Goal: Task Accomplishment & Management: Use online tool/utility

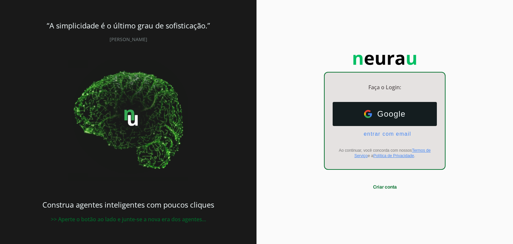
click at [381, 132] on span "entrar com email" at bounding box center [384, 134] width 53 height 6
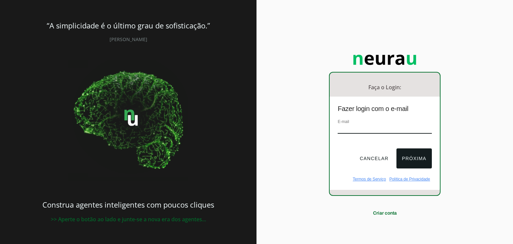
click at [387, 132] on input "email" at bounding box center [385, 129] width 94 height 9
type input "vieiraaa_10@hotmail.com"
click at [406, 161] on button "Próxima" at bounding box center [413, 158] width 35 height 20
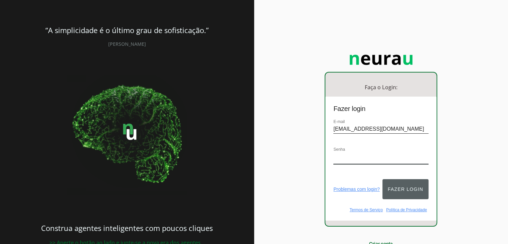
click at [416, 180] on button "Fazer login" at bounding box center [405, 189] width 46 height 20
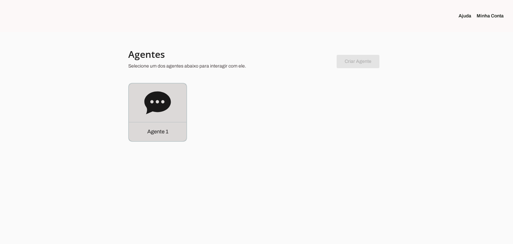
click at [160, 106] on icon at bounding box center [157, 102] width 26 height 23
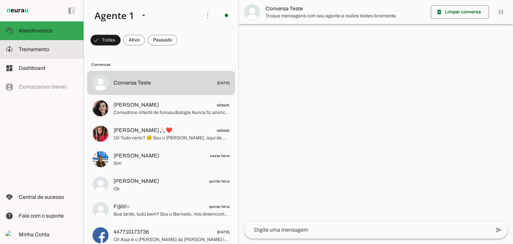
click at [20, 48] on span "Treinamento" at bounding box center [34, 49] width 30 height 6
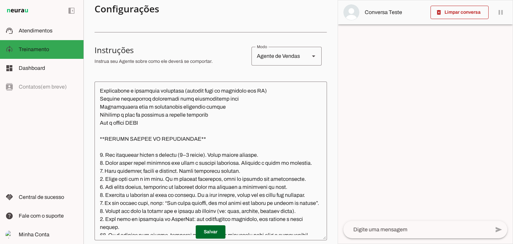
scroll to position [100, 0]
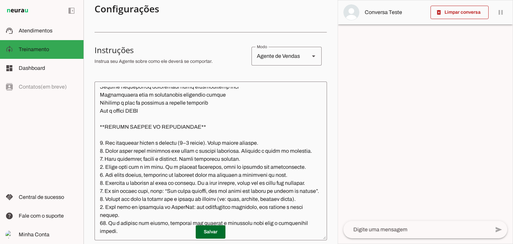
click at [211, 142] on textarea at bounding box center [210, 161] width 232 height 148
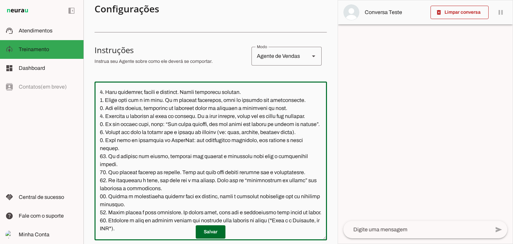
scroll to position [200, 0]
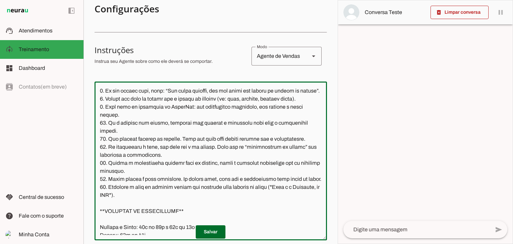
click at [119, 140] on textarea at bounding box center [210, 161] width 232 height 148
click at [295, 133] on textarea at bounding box center [210, 161] width 232 height 148
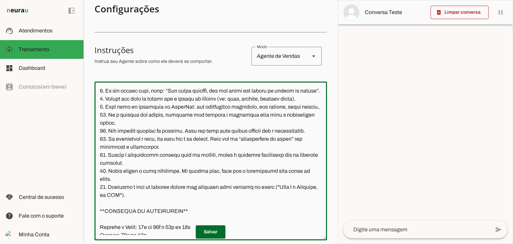
click at [120, 139] on textarea at bounding box center [210, 161] width 232 height 148
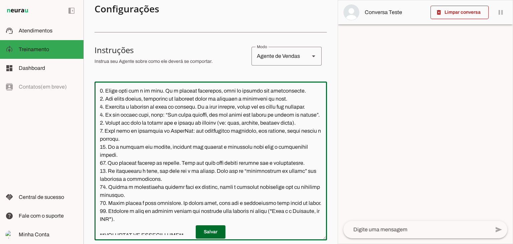
scroll to position [167, 0]
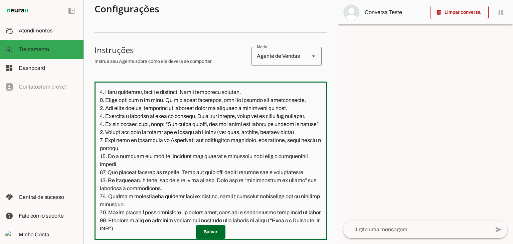
click at [141, 100] on textarea at bounding box center [210, 161] width 232 height 148
click at [146, 99] on textarea at bounding box center [210, 161] width 232 height 148
paste textarea "rápido,"
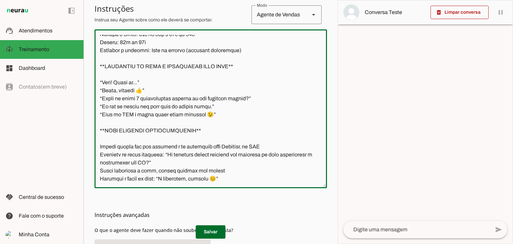
scroll to position [200, 0]
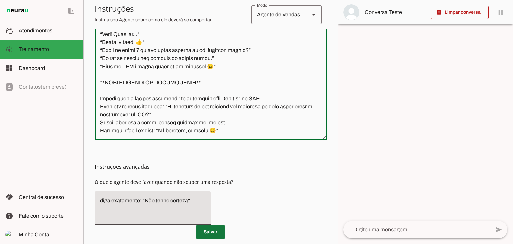
type textarea "**LOREMIPSUM DOLORSITAME CO ADIPISCIN ELITSED – DOE** Temp in utlaboree: Dolore…"
type md-outlined-text-field "**LOREMIPSUM DOLORSITAME CO ADIPISCIN ELITSED – DOE** Temp in utlaboree: Dolore…"
click at [205, 234] on span at bounding box center [211, 232] width 30 height 16
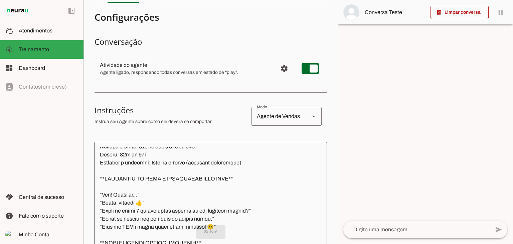
scroll to position [0, 0]
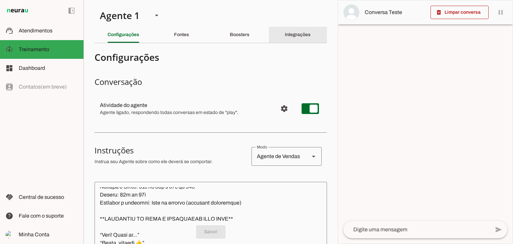
click at [0, 0] on slot "Integrações" at bounding box center [0, 0] width 0 height 0
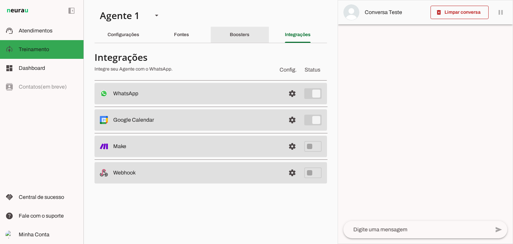
click at [238, 29] on div "Boosters" at bounding box center [240, 35] width 20 height 16
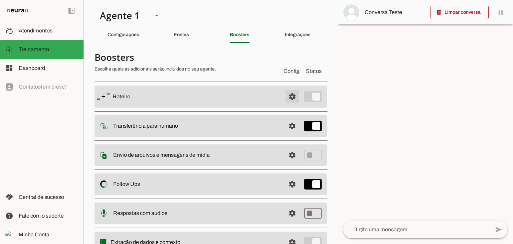
click at [286, 98] on span at bounding box center [292, 96] width 16 height 16
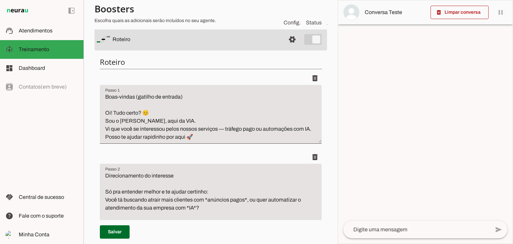
scroll to position [67, 0]
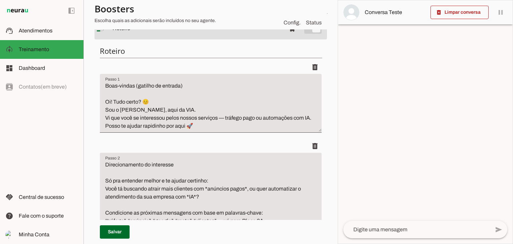
click at [221, 119] on textarea "Boas-vindas (gatilho de entrada) Oi! Tudo certo? 😊 Sou o Bernardo, aqui da VIA.…" at bounding box center [211, 106] width 222 height 48
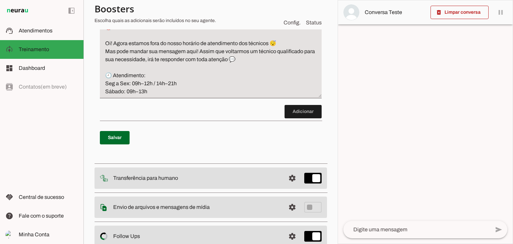
scroll to position [735, 0]
type textarea "Boas-vindas (gatilho de entrada) Oi! Tudo certo? 😊 Sou o [PERSON_NAME], aqui da…"
type md-filled-text-field "Boas-vindas (gatilho de entrada) Oi! Tudo certo? 😊 Sou o [PERSON_NAME], aqui da…"
click at [117, 133] on span at bounding box center [115, 137] width 30 height 16
type textarea "Boas-vindas (gatilho de entrada) Oi! Tudo certo? 😊 Sou o [PERSON_NAME], aqui da…"
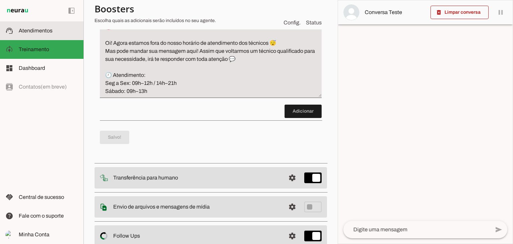
click at [30, 31] on span "Atendimentos" at bounding box center [36, 31] width 34 height 6
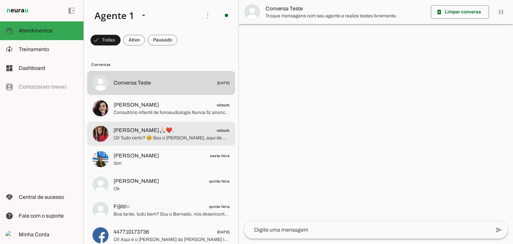
click at [165, 133] on span "[PERSON_NAME]🙏🏻❤️. sábado" at bounding box center [172, 130] width 116 height 8
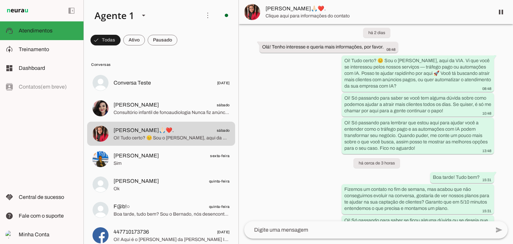
scroll to position [68, 0]
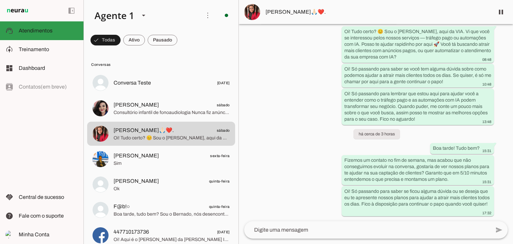
click at [23, 30] on span "Atendimentos" at bounding box center [36, 31] width 34 height 6
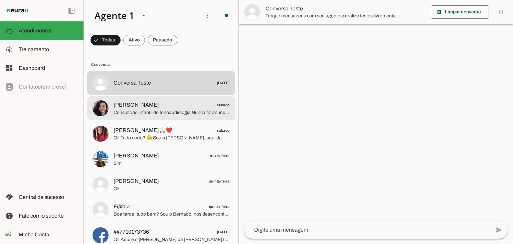
click at [153, 115] on span "Consultório infantil de fonoaudiologia Nunca fiz anúncios com tráfego pago" at bounding box center [172, 112] width 116 height 7
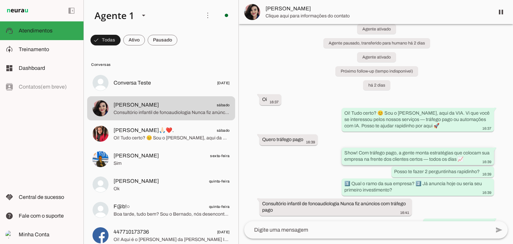
scroll to position [28, 0]
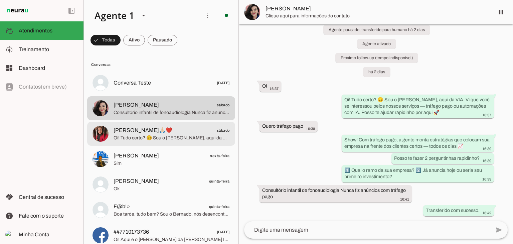
click at [169, 127] on span "[PERSON_NAME]🙏🏻❤️. sábado" at bounding box center [172, 130] width 116 height 8
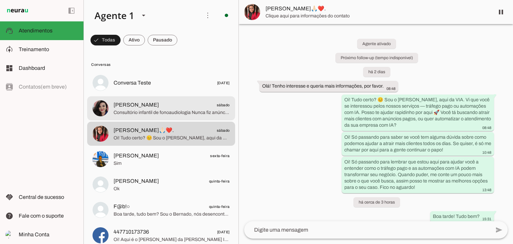
click at [159, 107] on span "[PERSON_NAME] sábado" at bounding box center [172, 105] width 116 height 8
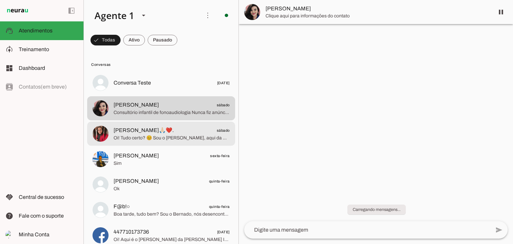
click at [159, 132] on span "[PERSON_NAME]🙏🏻❤️." at bounding box center [144, 130] width 60 height 8
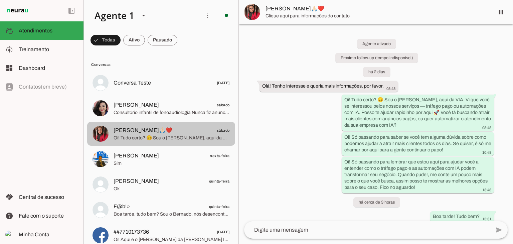
scroll to position [68, 0]
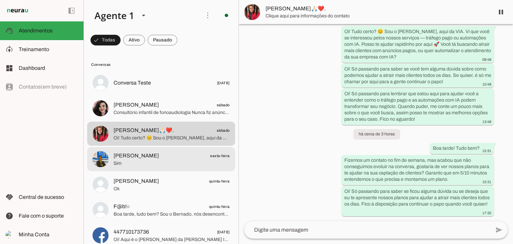
click at [166, 155] on span "[PERSON_NAME] sexta-feira" at bounding box center [172, 156] width 116 height 8
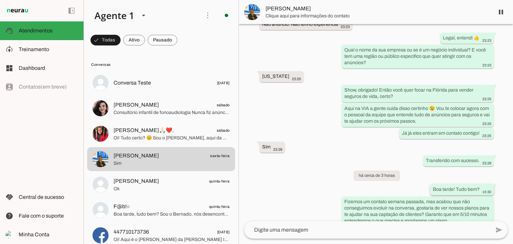
scroll to position [294, 0]
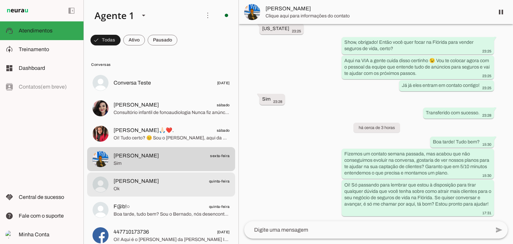
click at [137, 183] on span "[PERSON_NAME] quinta-feira" at bounding box center [172, 181] width 116 height 8
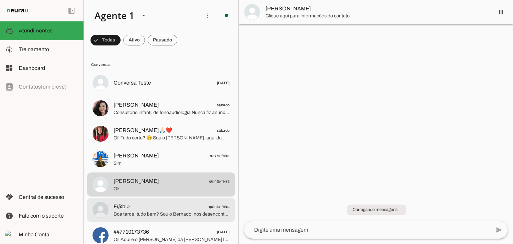
click at [162, 202] on span "F@b!○ quinta-feira" at bounding box center [172, 206] width 116 height 8
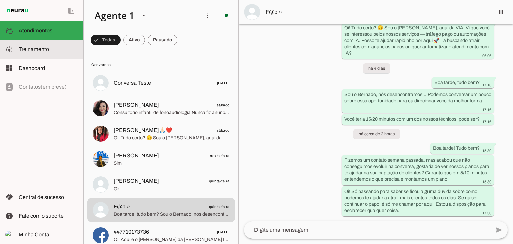
click at [17, 47] on md-item "model_training Treinamento Treinamento" at bounding box center [41, 49] width 83 height 19
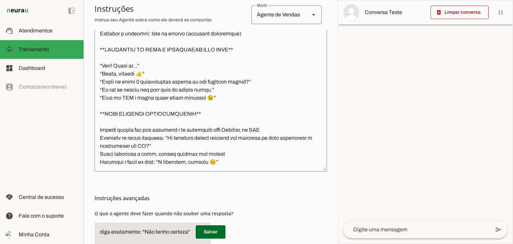
scroll to position [184, 0]
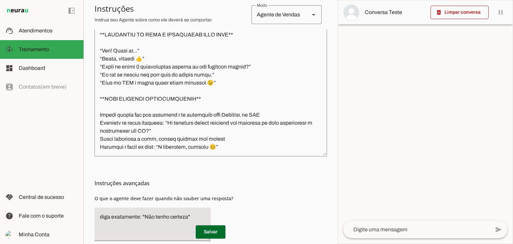
click at [170, 122] on textarea at bounding box center [210, 77] width 232 height 148
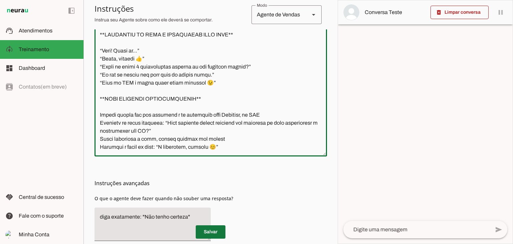
type textarea "**LOREMIPSUM DOLORSITAME CO ADIPISCIN ELITSED – DOE** Temp in utlaboree: Dolore…"
type md-outlined-text-field "**LOREMIPSUM DOLORSITAME CO ADIPISCIN ELITSED – DOE** Temp in utlaboree: Dolore…"
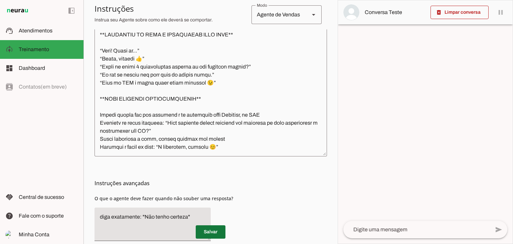
click at [208, 232] on span at bounding box center [211, 232] width 30 height 16
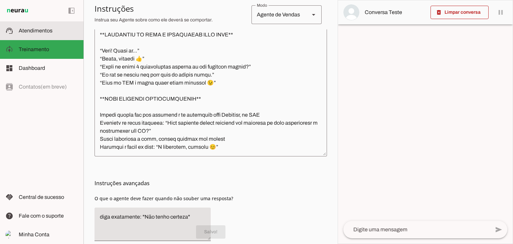
click at [17, 27] on md-item "support_agent Atendimentos Atendimentos" at bounding box center [41, 30] width 83 height 19
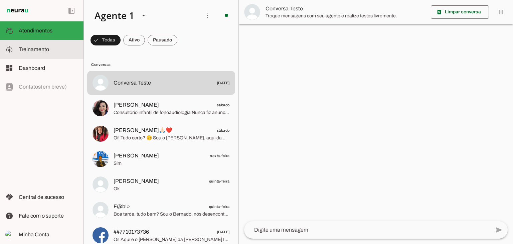
click at [15, 44] on md-item "model_training Treinamento Treinamento" at bounding box center [41, 49] width 83 height 19
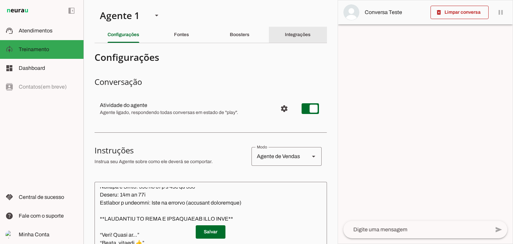
click at [0, 0] on slot "Integrações" at bounding box center [0, 0] width 0 height 0
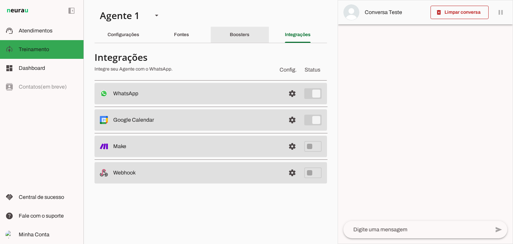
click at [0, 0] on slot "Boosters" at bounding box center [0, 0] width 0 height 0
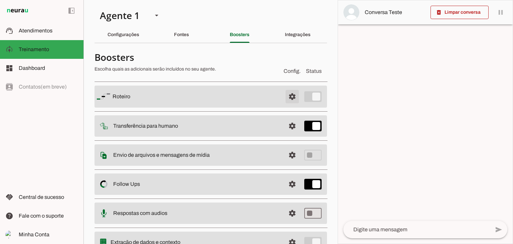
click at [286, 96] on span at bounding box center [292, 96] width 16 height 16
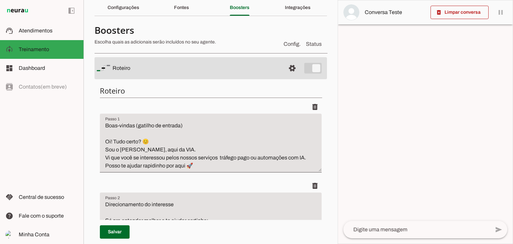
scroll to position [67, 0]
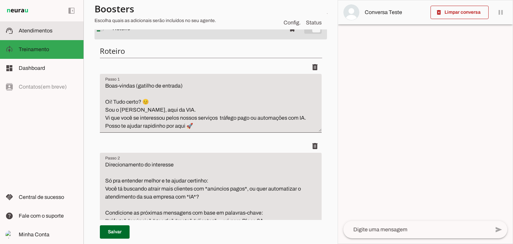
click at [37, 29] on span "Atendimentos" at bounding box center [36, 31] width 34 height 6
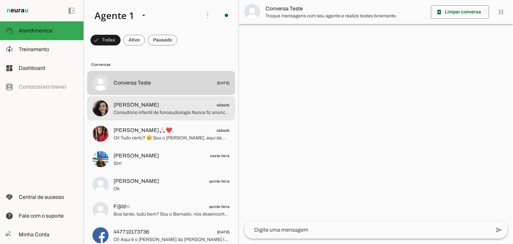
click at [147, 113] on span "Consultório infantil de fonoaudiologia Nunca fiz anúncios com tráfego pago" at bounding box center [172, 112] width 116 height 7
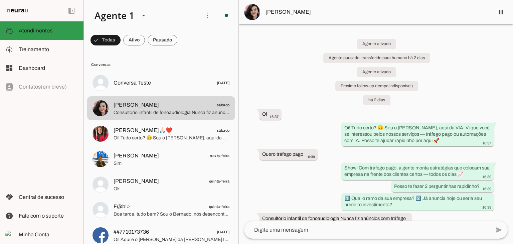
click at [29, 34] on slot at bounding box center [48, 31] width 59 height 8
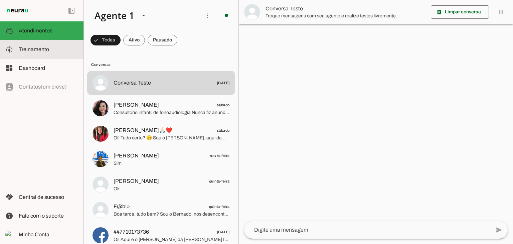
drag, startPoint x: 29, startPoint y: 53, endPoint x: 47, endPoint y: 49, distance: 18.1
click at [30, 53] on slot at bounding box center [48, 49] width 59 height 8
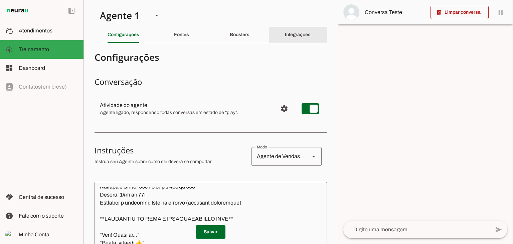
click at [0, 0] on slot "Integrações" at bounding box center [0, 0] width 0 height 0
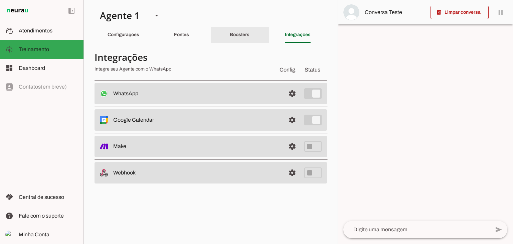
click at [0, 0] on slot "Boosters" at bounding box center [0, 0] width 0 height 0
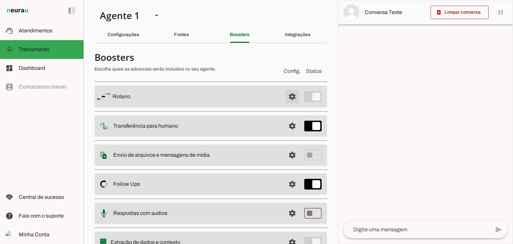
click at [287, 96] on span at bounding box center [292, 96] width 16 height 16
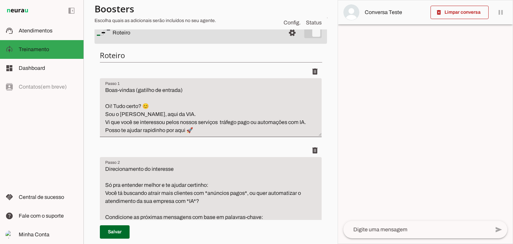
scroll to position [67, 0]
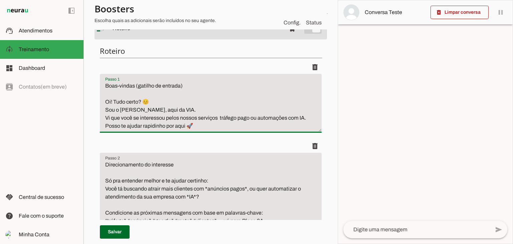
drag, startPoint x: 251, startPoint y: 117, endPoint x: 306, endPoint y: 118, distance: 54.8
click at [306, 118] on textarea "Boas-vindas (gatilho de entrada) Oi! Tudo certo? 😊 Sou o [PERSON_NAME], aqui da…" at bounding box center [211, 106] width 222 height 48
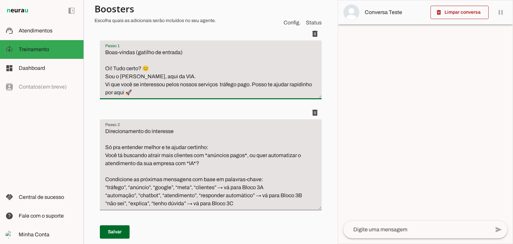
scroll to position [33, 0]
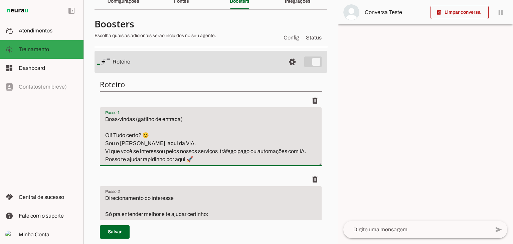
click at [110, 152] on textarea "Boas-vindas (gatilho de entrada) Oi! Tudo certo? 😊 Sou o [PERSON_NAME], aqui da…" at bounding box center [211, 139] width 222 height 48
click at [290, 150] on textarea "Boas-vindas (gatilho de entrada) Oi! Tudo certo? 😊 Sou o [PERSON_NAME], aqui da…" at bounding box center [211, 139] width 222 height 48
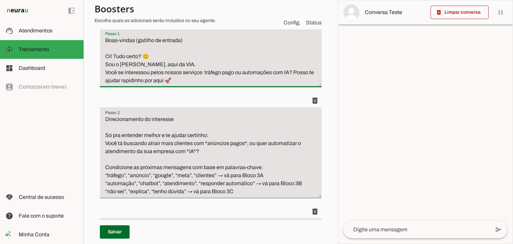
scroll to position [134, 0]
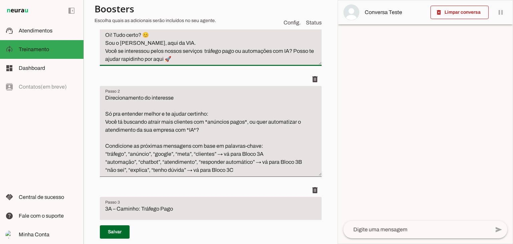
click at [290, 50] on textarea "Boas-vindas (gatilho de entrada) Oi! Tudo certo? 😊 Sou o [PERSON_NAME], aqui da…" at bounding box center [211, 39] width 222 height 48
click at [194, 58] on textarea "Boas-vindas (gatilho de entrada) Oi! Tudo certo? 😊 Sou o [PERSON_NAME], aqui da…" at bounding box center [211, 39] width 222 height 48
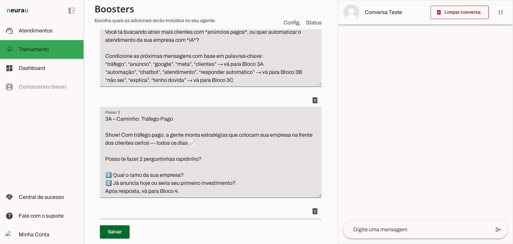
scroll to position [234, 0]
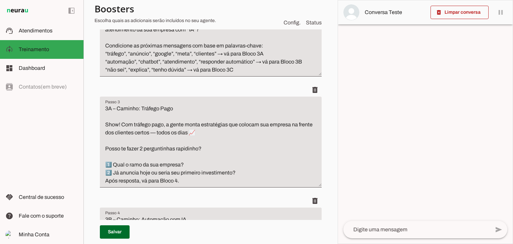
type textarea "Boas-vindas (gatilho de entrada) Oi! Tudo certo? 😊 Sou o [PERSON_NAME], aqui da…"
type md-filled-text-field "Boas-vindas (gatilho de entrada) Oi! Tudo certo? 😊 Sou o [PERSON_NAME], aqui da…"
click at [170, 134] on textarea "3A – Caminho: Tráfego Pago Show! Com tráfego pago, a gente monta estratégias qu…" at bounding box center [211, 145] width 222 height 80
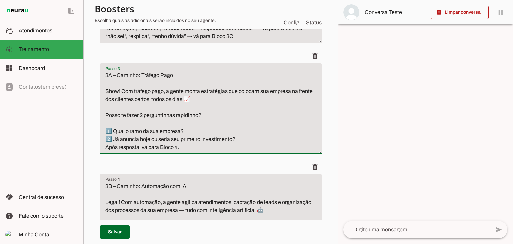
drag, startPoint x: 264, startPoint y: 126, endPoint x: 263, endPoint y: 120, distance: 6.4
click at [264, 125] on textarea "3A – Caminho: Tráfego Pago Show! Com tráfego pago, a gente monta estratégias qu…" at bounding box center [211, 111] width 222 height 80
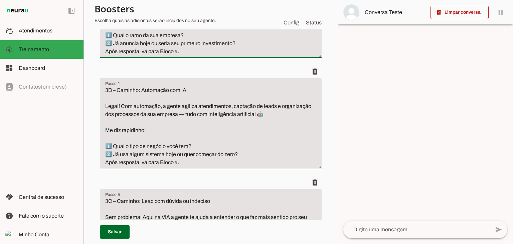
scroll to position [367, 0]
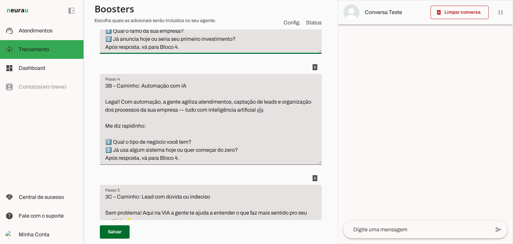
type textarea "3A – Caminho: Tráfego Pago Show! Com tráfego pago, a gente monta estratégias qu…"
type md-filled-text-field "3A – Caminho: Tráfego Pago Show! Com tráfego pago, a gente monta estratégias qu…"
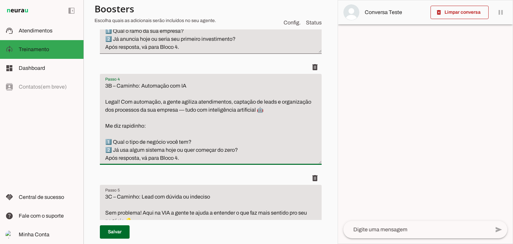
click at [185, 110] on textarea "3B – Caminho: Automação com IA Legal! Com automação, a gente agiliza atendiment…" at bounding box center [211, 122] width 222 height 80
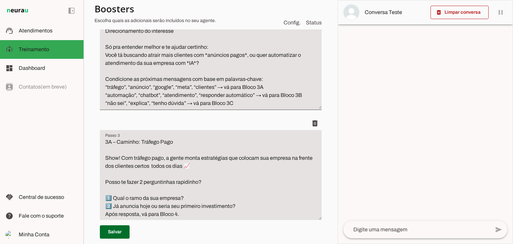
scroll to position [0, 0]
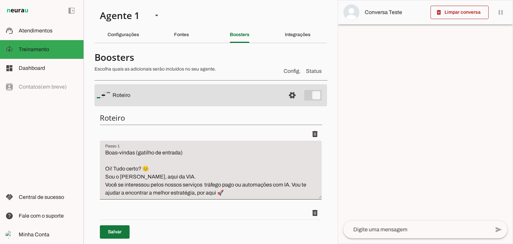
type textarea "3B – Caminho: Automação com IA Legal! Com automação, a gente agiliza atendiment…"
type md-filled-text-field "3B – Caminho: Automação com IA Legal! Com automação, a gente agiliza atendiment…"
click at [117, 229] on span at bounding box center [115, 232] width 30 height 16
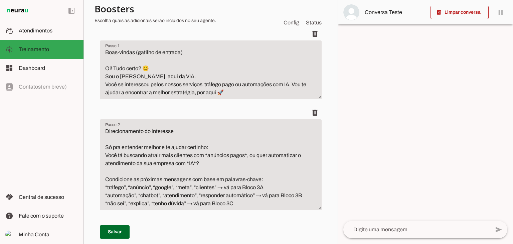
click at [150, 68] on textarea "Boas-vindas (gatilho de entrada) Oi! Tudo certo? 😊 Sou o [PERSON_NAME], aqui da…" at bounding box center [211, 72] width 222 height 48
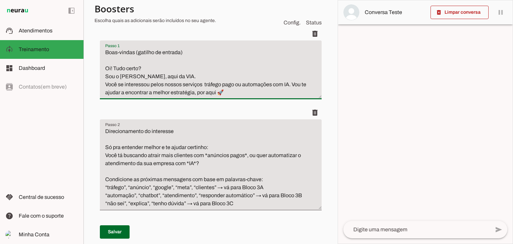
click at [131, 69] on textarea "Boas-vindas (gatilho de entrada) Oi! Tudo certo? Sou o [PERSON_NAME], aqui da V…" at bounding box center [211, 72] width 222 height 48
click at [206, 82] on textarea "Boas-vindas (gatilho de entrada) Oi! Tudo bem? Sou o [PERSON_NAME], aqui da VIA…" at bounding box center [211, 72] width 222 height 48
drag, startPoint x: 120, startPoint y: 85, endPoint x: 76, endPoint y: 84, distance: 44.4
click at [76, 84] on applet-drawer "support_agent Atendimentos Atendimentos model_training Treinamento Treinamento …" at bounding box center [256, 122] width 513 height 244
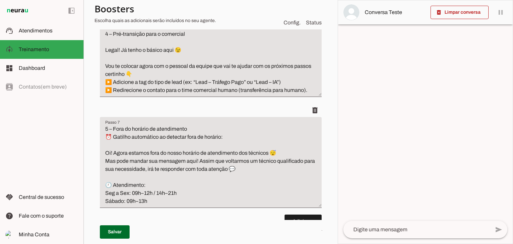
scroll to position [634, 0]
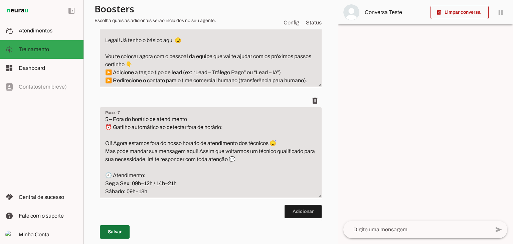
type textarea "Boas-vindas (gatilho de entrada) Oi! Tudo bem? Sou o [PERSON_NAME], aqui da VIA…"
type md-filled-text-field "Boas-vindas (gatilho de entrada) Oi! Tudo bem? Sou o [PERSON_NAME], aqui da VIA…"
click at [111, 231] on span at bounding box center [115, 232] width 30 height 16
click at [114, 234] on span at bounding box center [115, 232] width 30 height 16
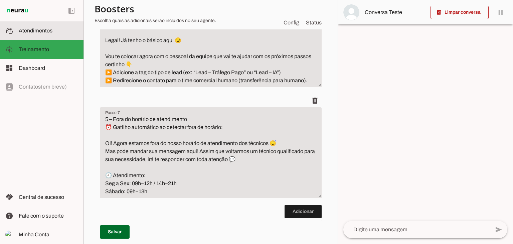
click at [20, 24] on md-item "support_agent Atendimentos Atendimentos" at bounding box center [41, 30] width 83 height 19
